Goal: Check status

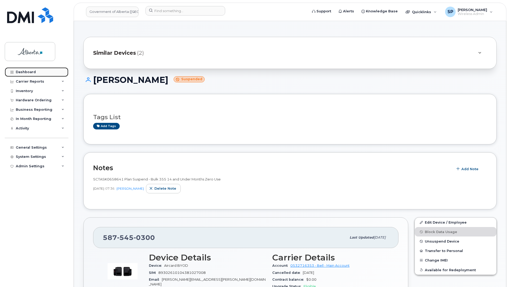
click at [28, 71] on div "Dashboard" at bounding box center [26, 72] width 20 height 4
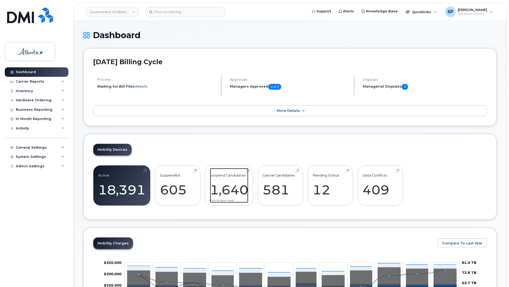
click at [225, 188] on link "Suspend Candidates 1,640" at bounding box center [229, 185] width 38 height 35
